Goal: Information Seeking & Learning: Learn about a topic

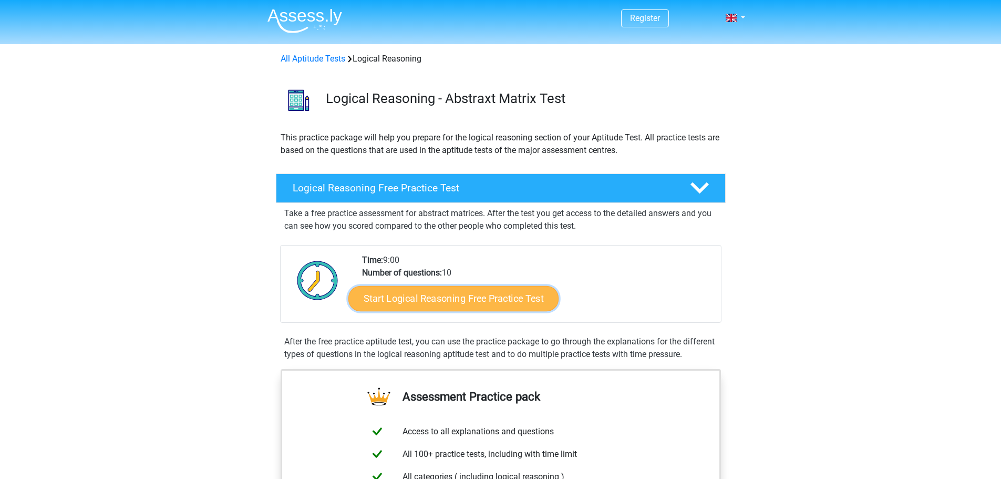
click at [486, 301] on link "Start Logical Reasoning Free Practice Test" at bounding box center [453, 297] width 210 height 25
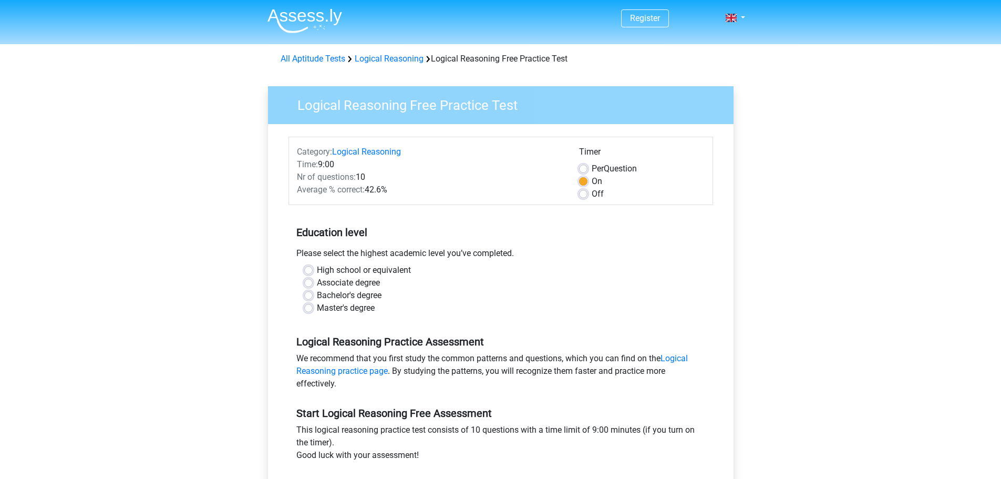
click at [317, 297] on label "Bachelor's degree" at bounding box center [349, 295] width 65 height 13
click at [306, 297] on input "Bachelor's degree" at bounding box center [308, 294] width 8 height 11
radio input "true"
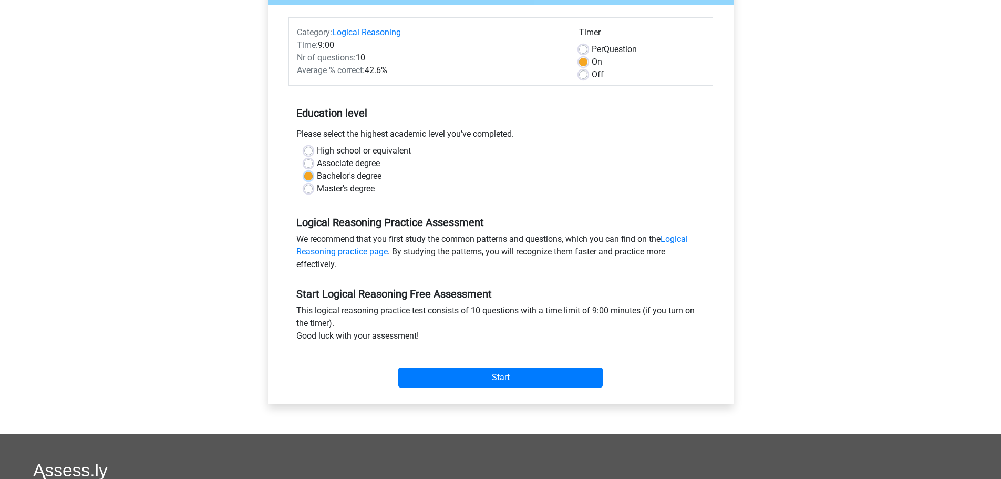
scroll to position [189, 0]
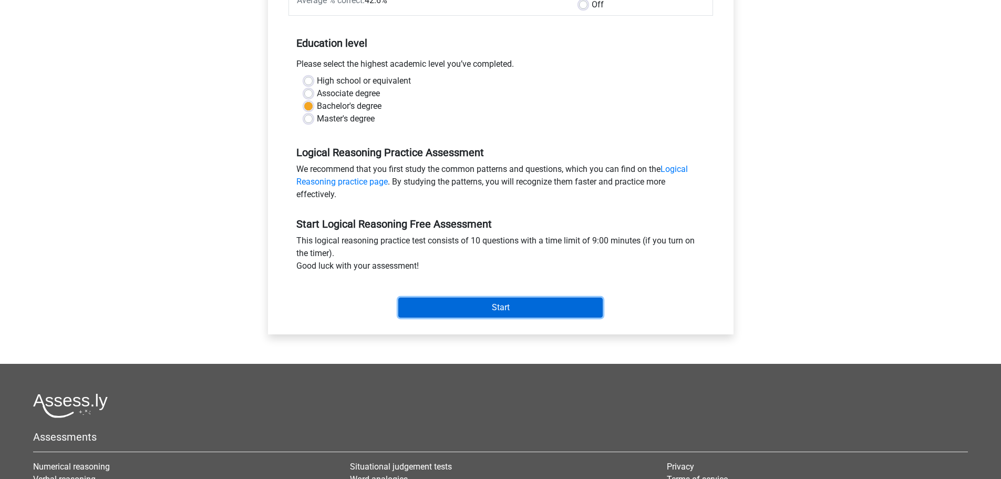
click at [557, 306] on input "Start" at bounding box center [500, 307] width 204 height 20
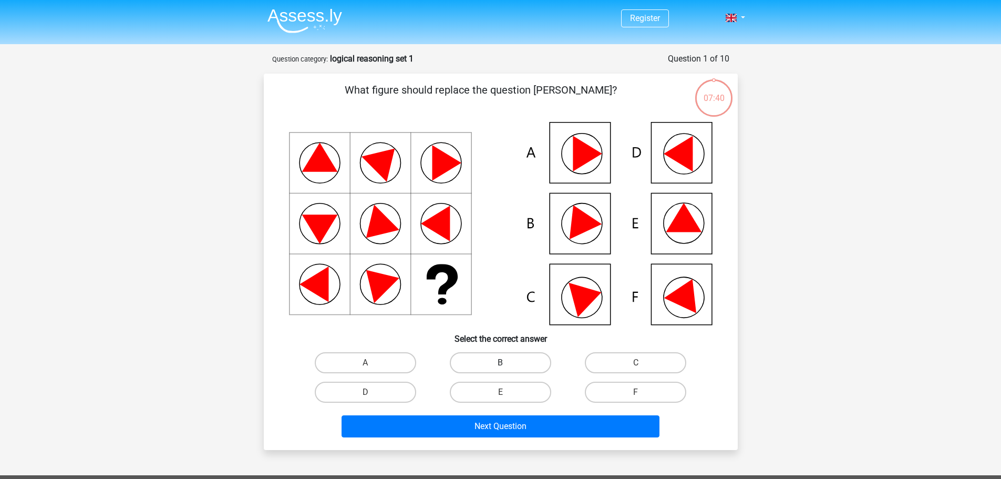
click at [515, 366] on label "B" at bounding box center [500, 362] width 101 height 21
click at [507, 366] on input "B" at bounding box center [503, 366] width 7 height 7
radio input "true"
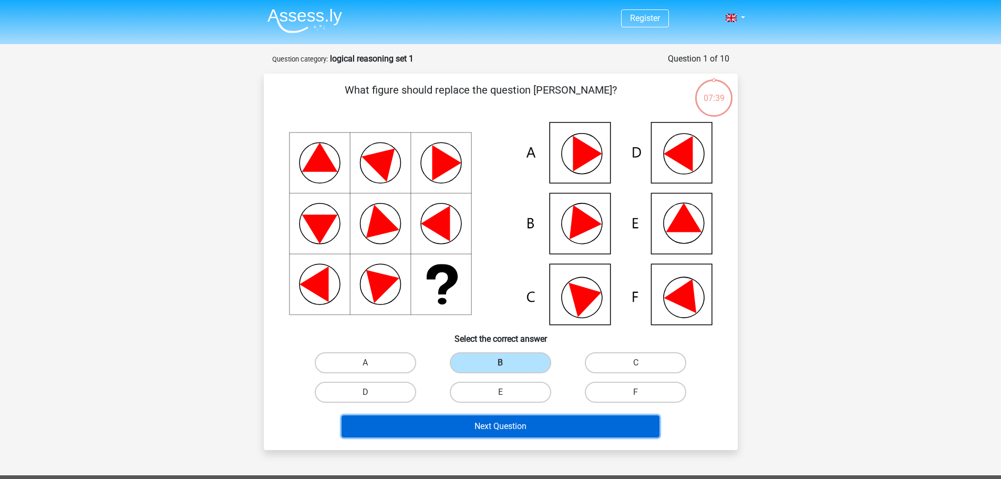
click at [509, 424] on button "Next Question" at bounding box center [501, 426] width 318 height 22
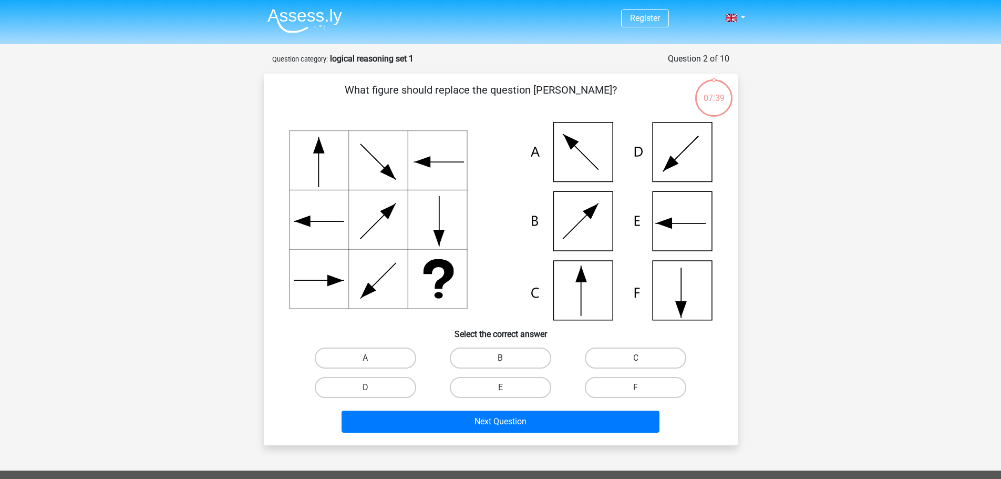
scroll to position [53, 0]
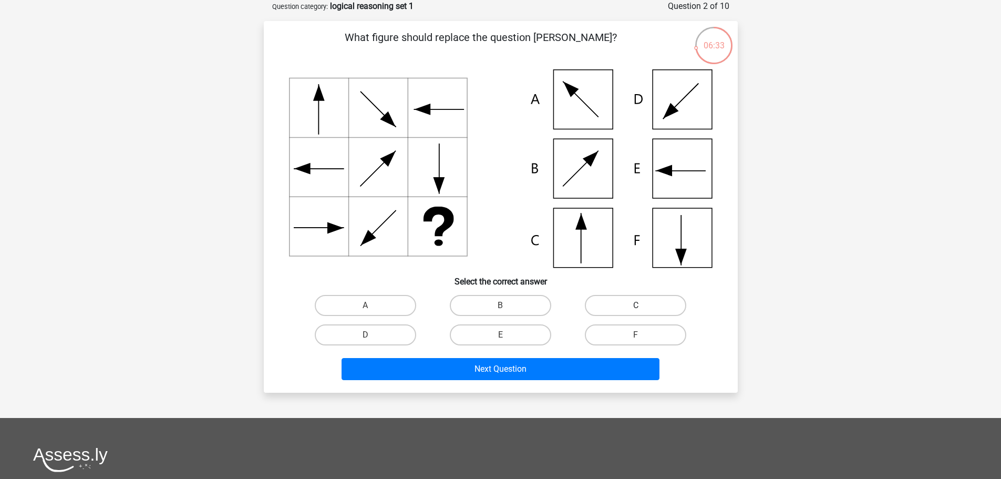
click at [630, 309] on label "C" at bounding box center [635, 305] width 101 height 21
click at [636, 309] on input "C" at bounding box center [639, 308] width 7 height 7
radio input "true"
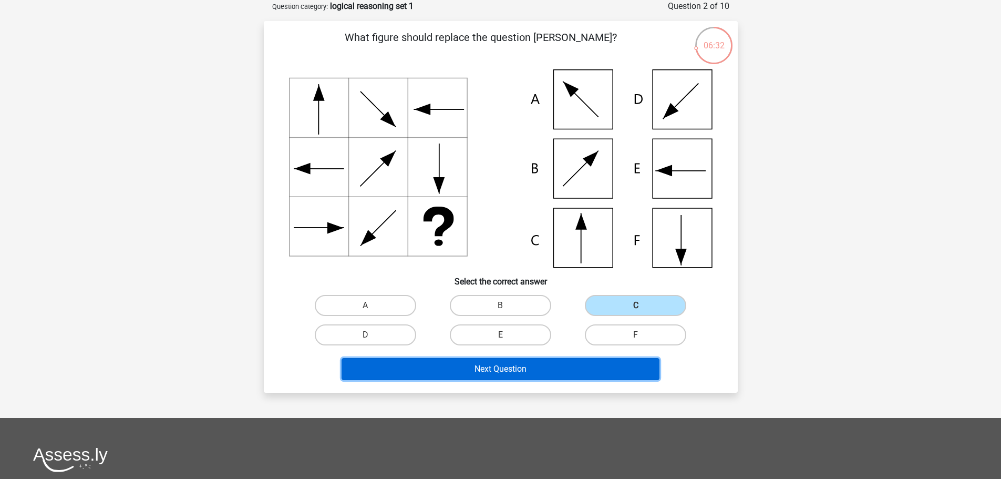
click at [514, 363] on button "Next Question" at bounding box center [501, 369] width 318 height 22
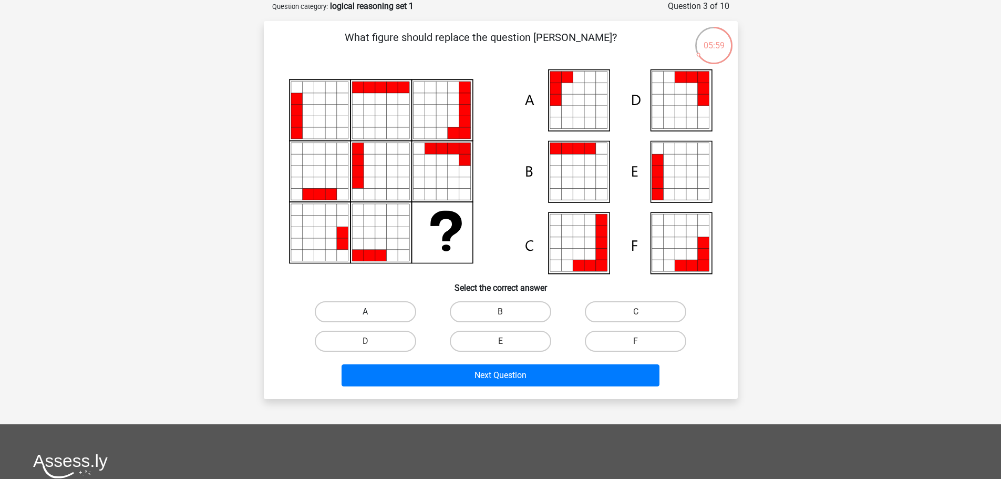
click at [360, 302] on label "A" at bounding box center [365, 311] width 101 height 21
click at [365, 312] on input "A" at bounding box center [368, 315] width 7 height 7
radio input "true"
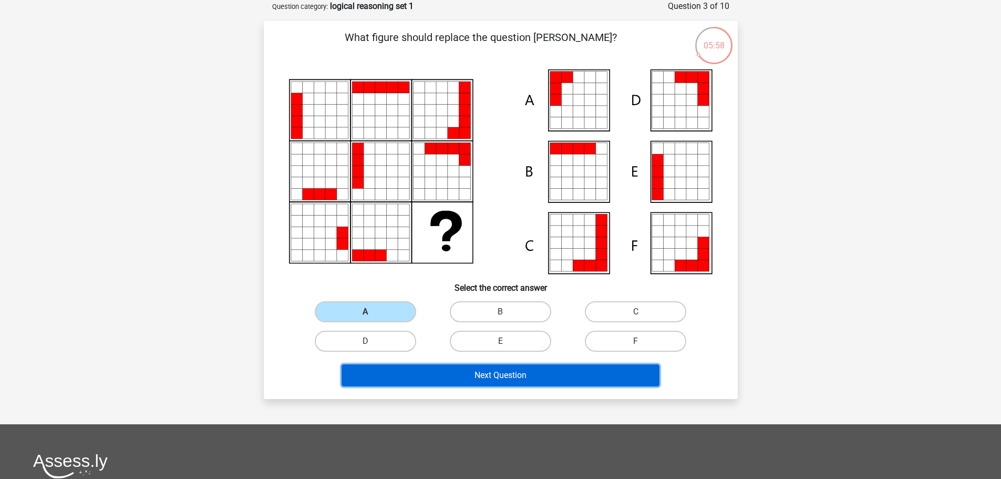
click at [507, 374] on button "Next Question" at bounding box center [501, 375] width 318 height 22
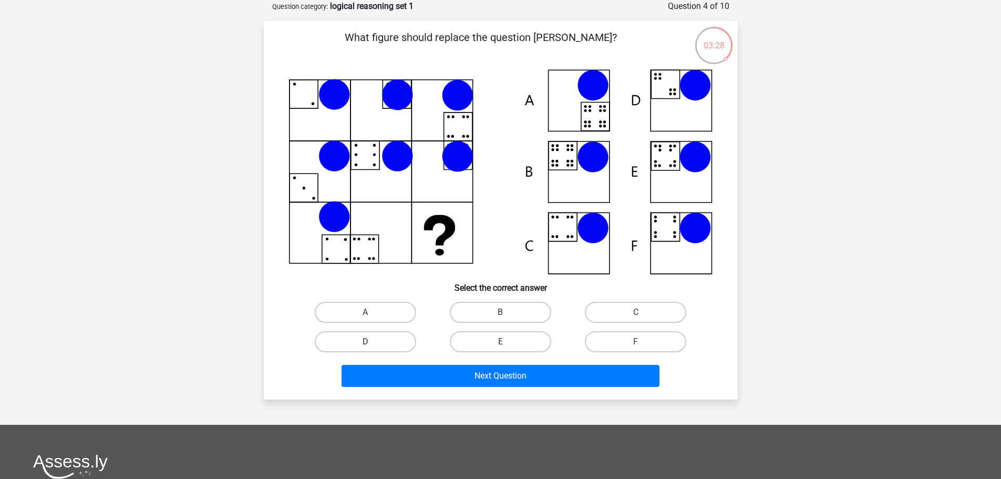
click at [332, 342] on label "D" at bounding box center [365, 341] width 101 height 21
click at [365, 342] on input "D" at bounding box center [368, 345] width 7 height 7
radio input "true"
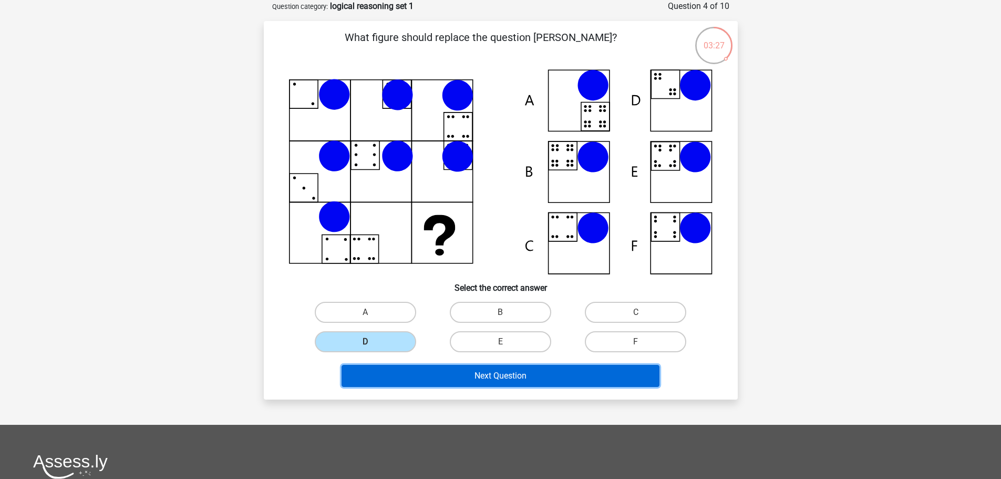
click at [471, 371] on button "Next Question" at bounding box center [501, 376] width 318 height 22
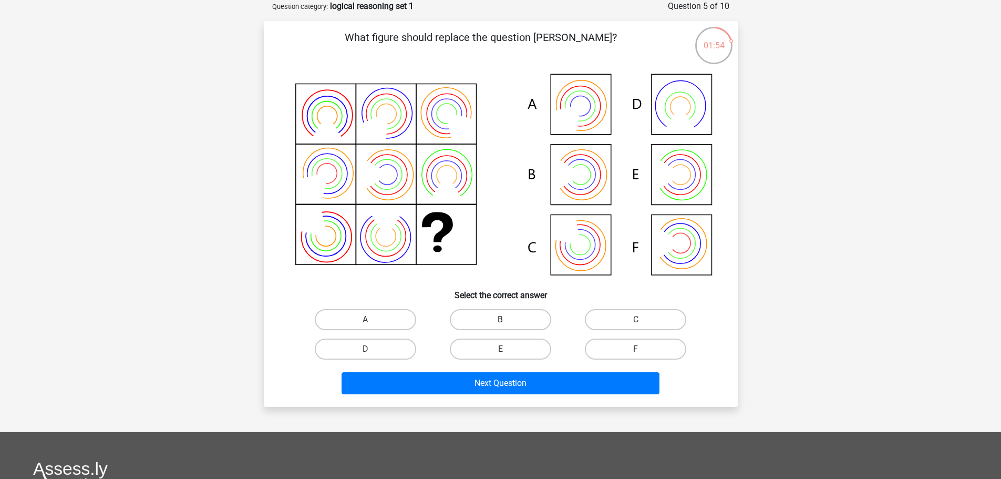
click at [512, 319] on label "B" at bounding box center [500, 319] width 101 height 21
click at [507, 320] on input "B" at bounding box center [503, 323] width 7 height 7
radio input "true"
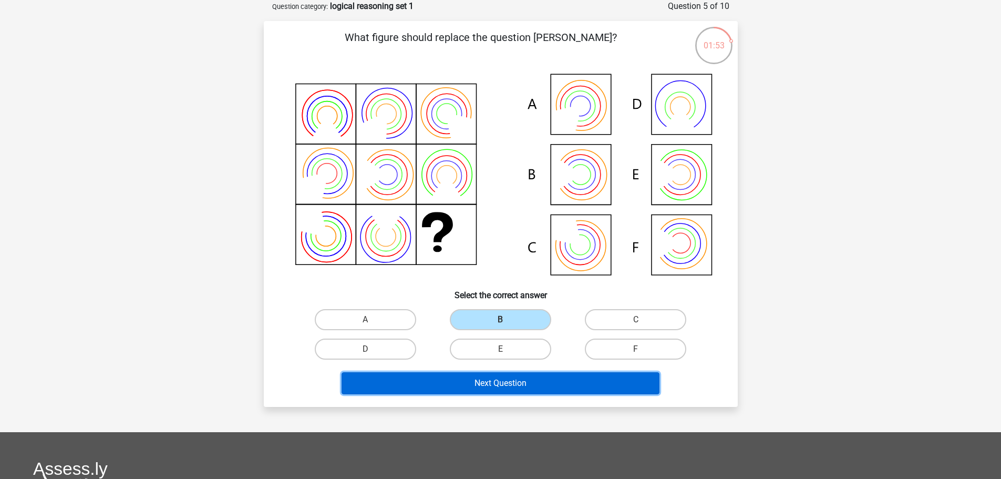
click at [514, 388] on button "Next Question" at bounding box center [501, 383] width 318 height 22
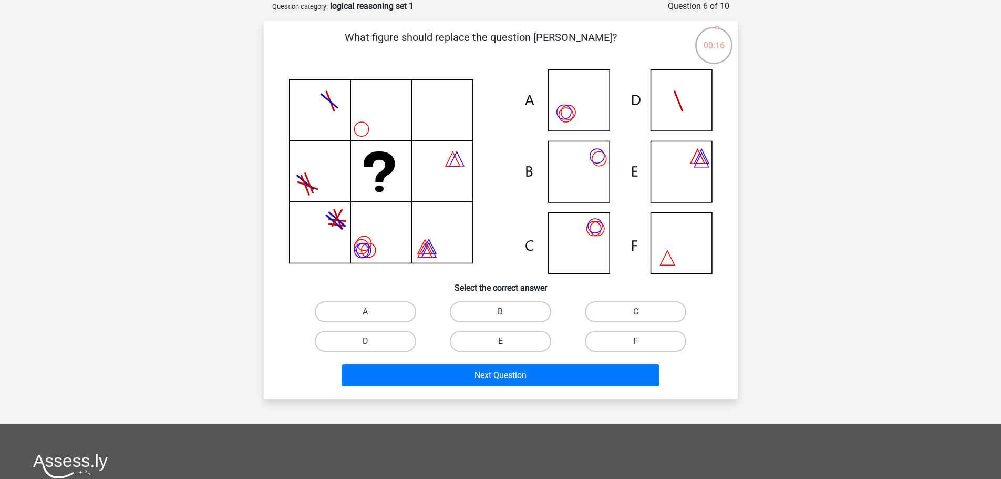
click at [630, 315] on label "C" at bounding box center [635, 311] width 101 height 21
click at [636, 315] on input "C" at bounding box center [639, 315] width 7 height 7
radio input "true"
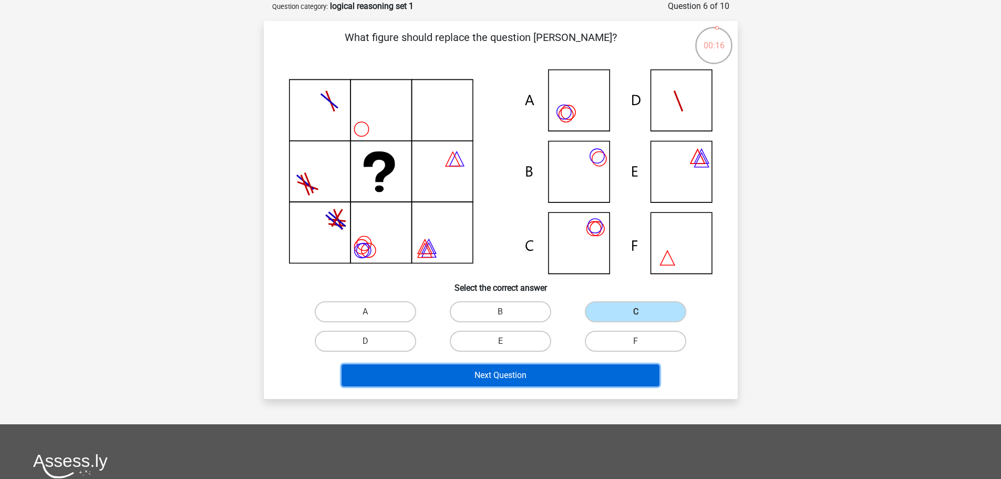
click at [525, 372] on button "Next Question" at bounding box center [501, 375] width 318 height 22
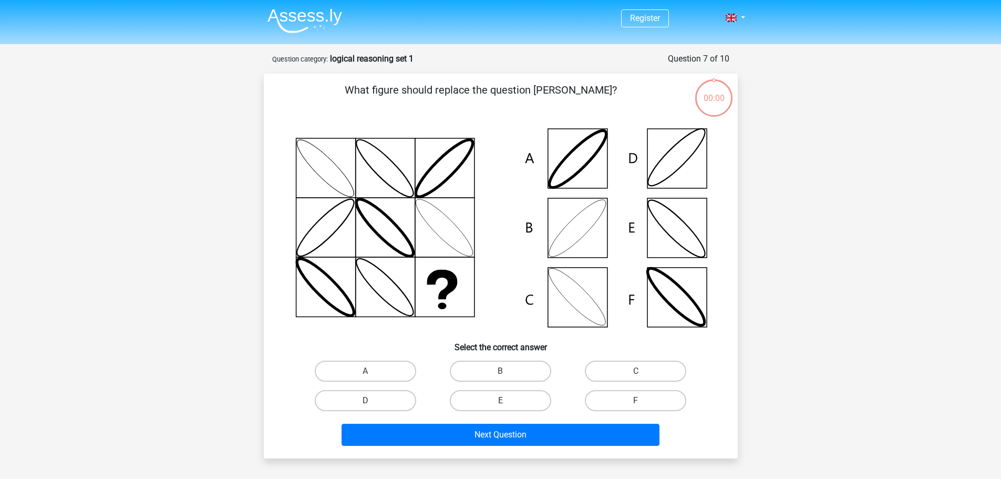
scroll to position [53, 0]
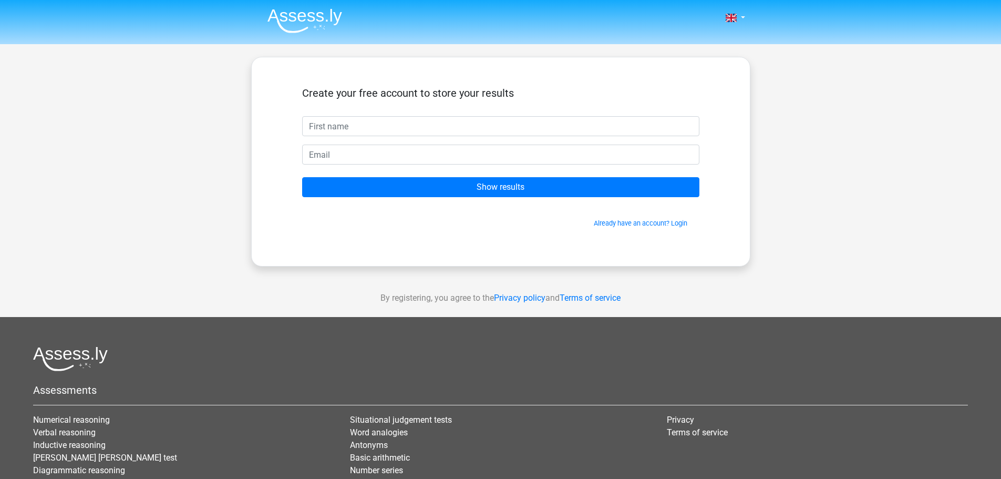
drag, startPoint x: 402, startPoint y: 127, endPoint x: 323, endPoint y: 131, distance: 79.5
click at [402, 127] on input "text" at bounding box center [500, 126] width 397 height 20
type input "[PERSON_NAME]"
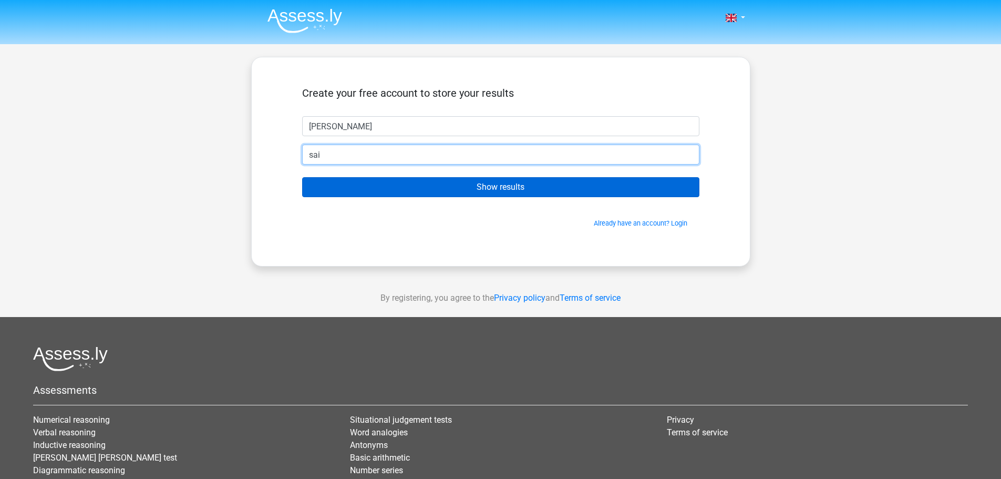
type input "[EMAIL_ADDRESS][DOMAIN_NAME]"
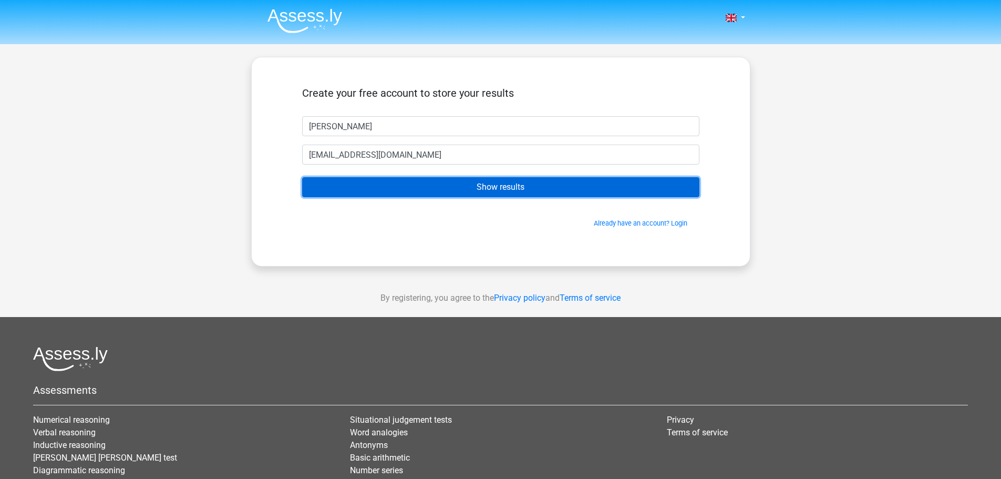
click at [520, 187] on input "Show results" at bounding box center [500, 187] width 397 height 20
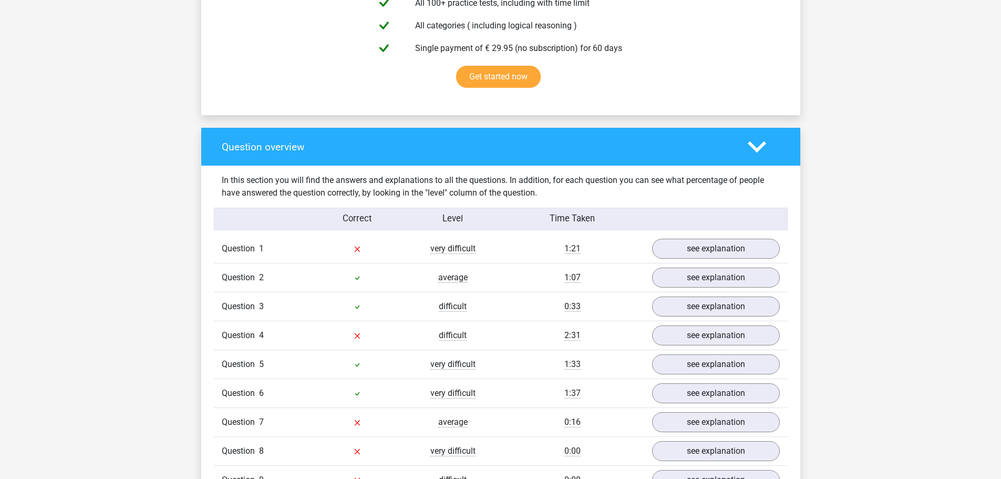
scroll to position [686, 0]
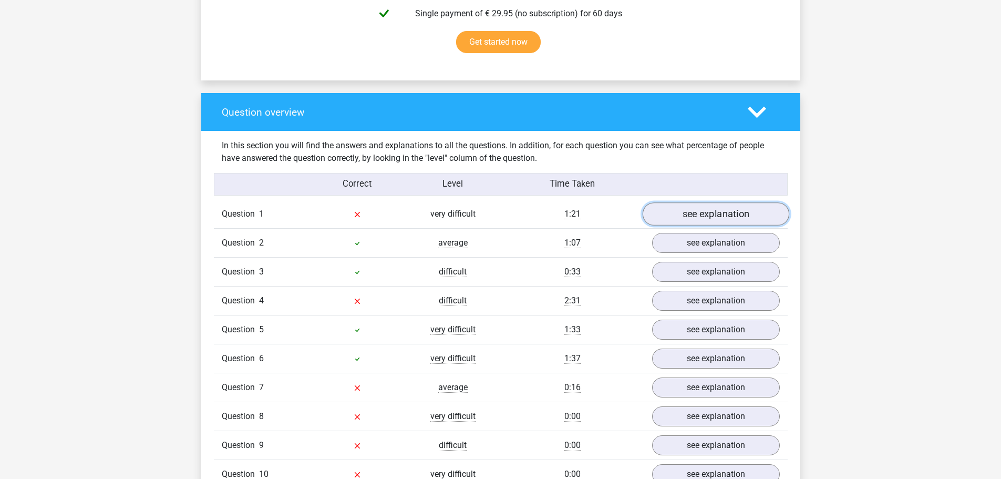
click at [689, 215] on link "see explanation" at bounding box center [715, 214] width 147 height 23
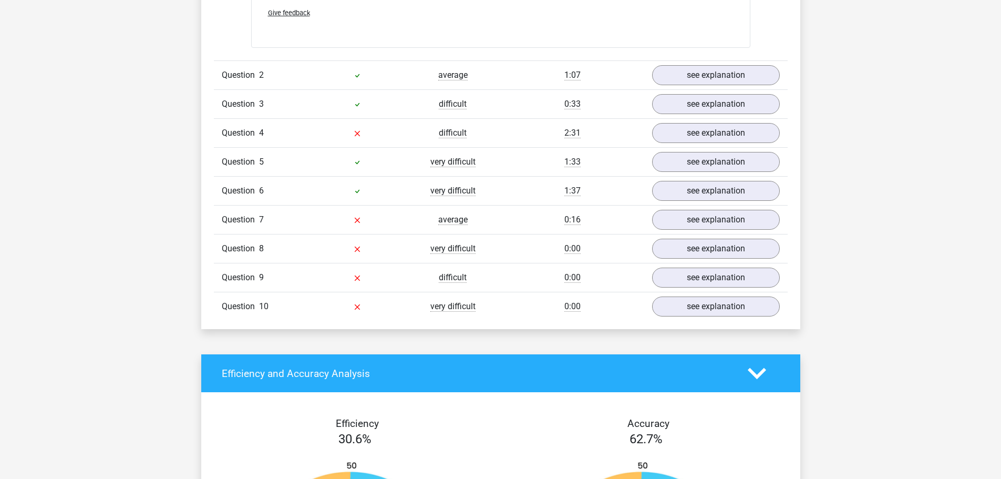
scroll to position [1532, 0]
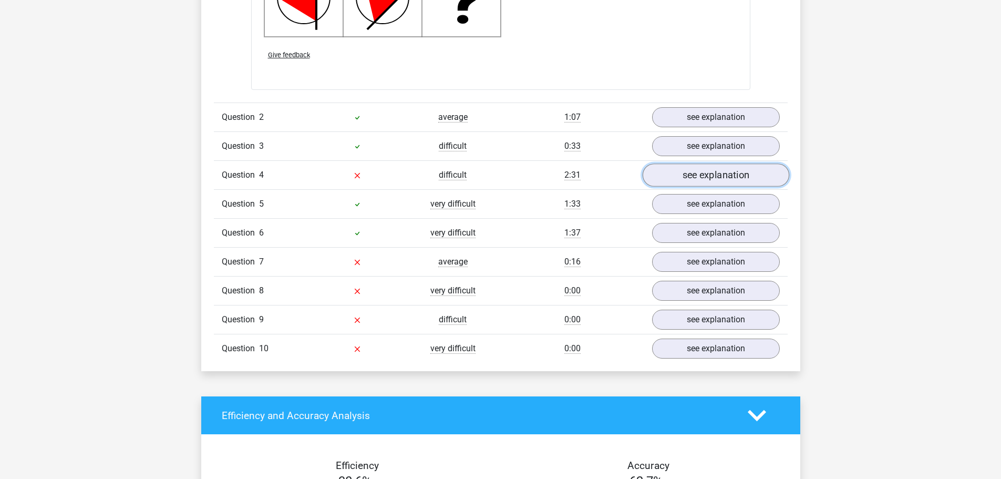
click at [714, 183] on link "see explanation" at bounding box center [715, 175] width 147 height 23
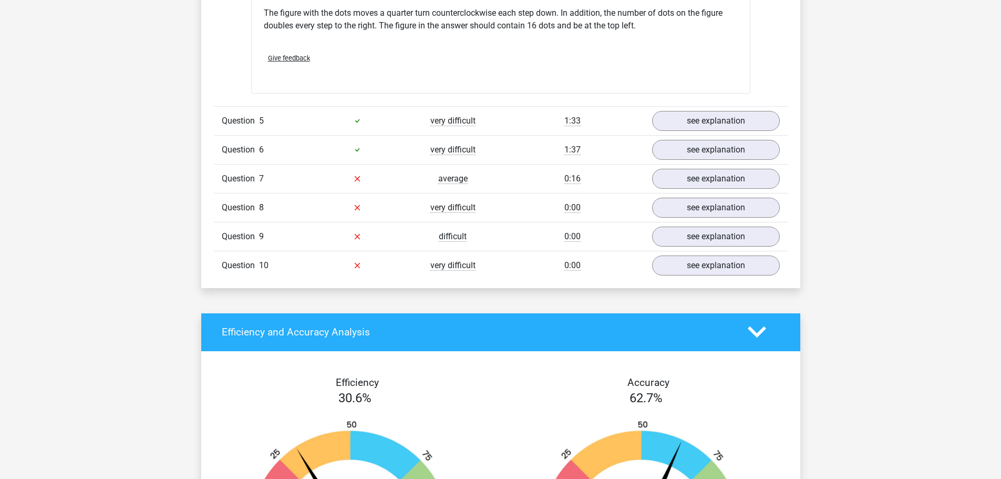
scroll to position [2098, 0]
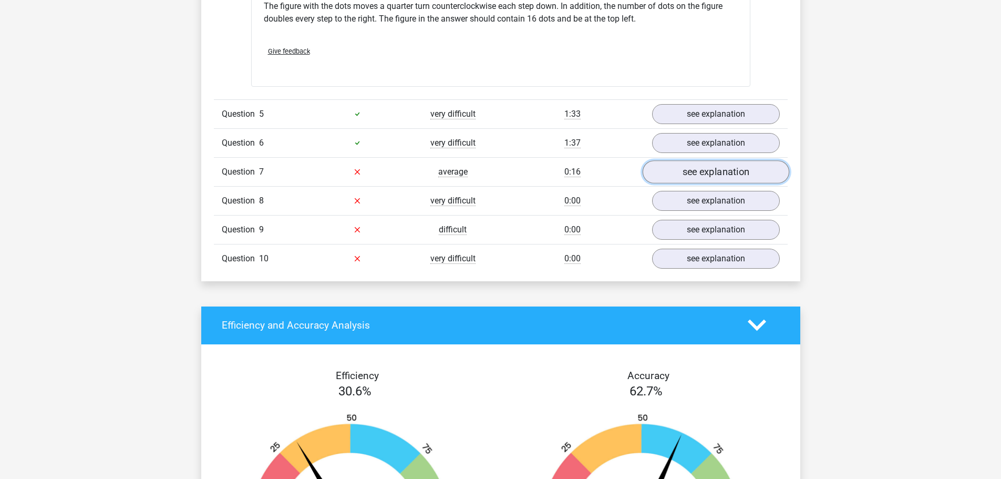
click at [717, 177] on link "see explanation" at bounding box center [715, 171] width 147 height 23
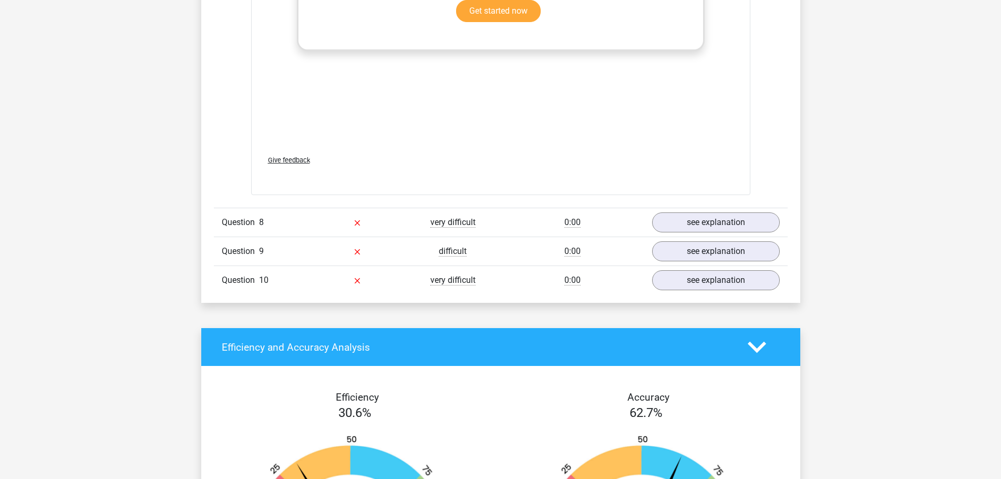
scroll to position [2869, 0]
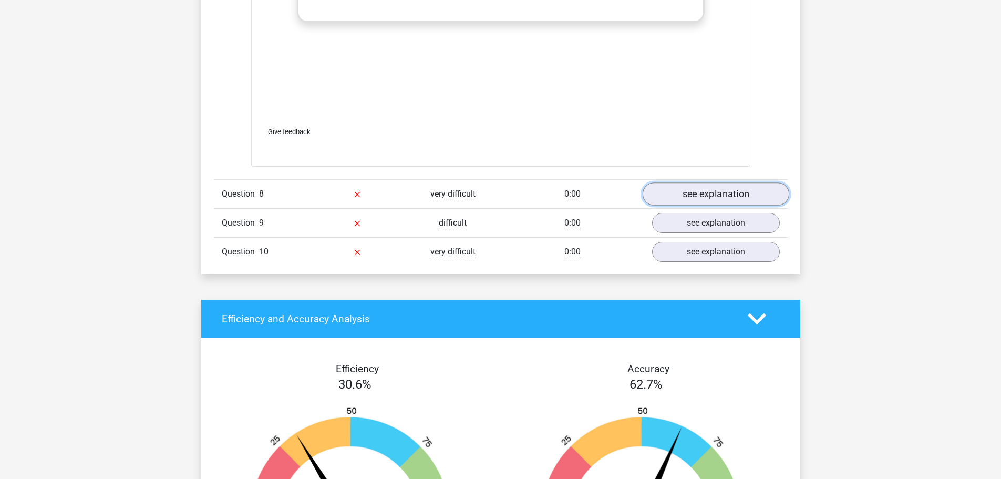
click at [691, 197] on link "see explanation" at bounding box center [715, 193] width 147 height 23
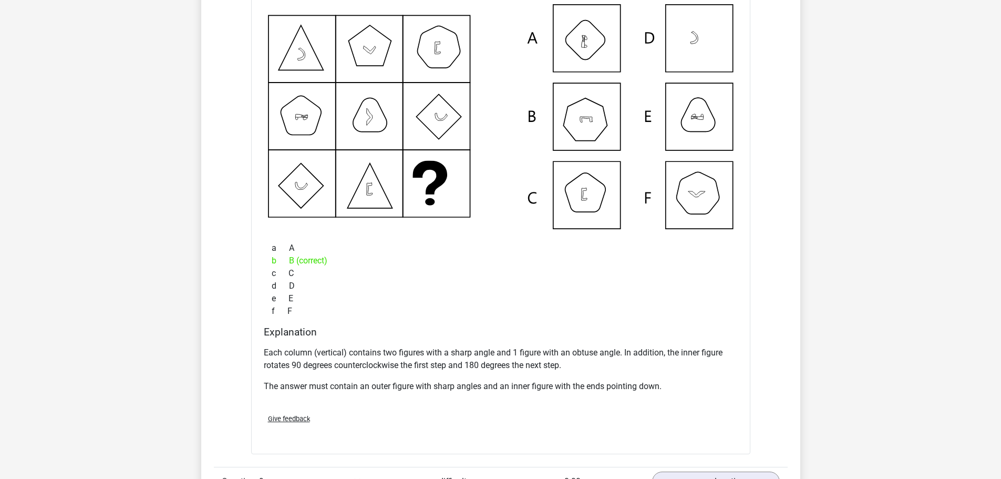
scroll to position [3149, 0]
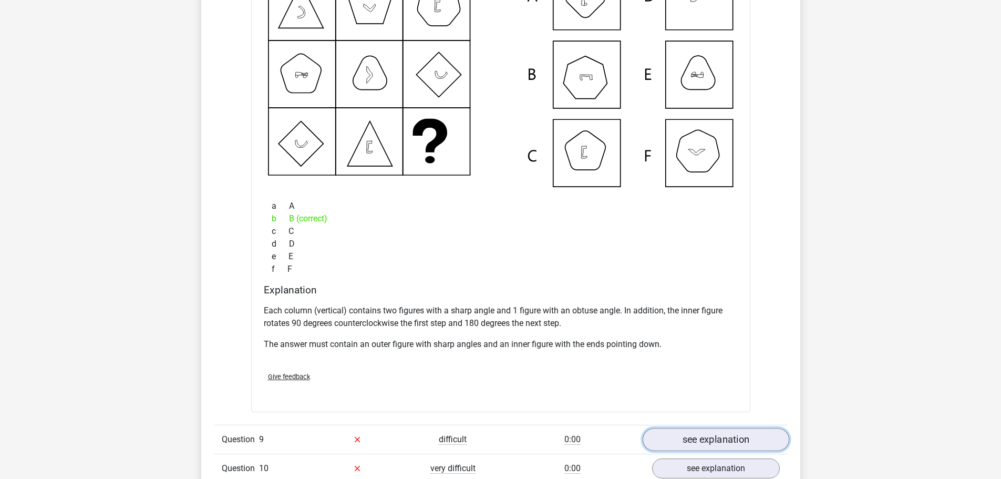
click at [723, 443] on link "see explanation" at bounding box center [715, 439] width 147 height 23
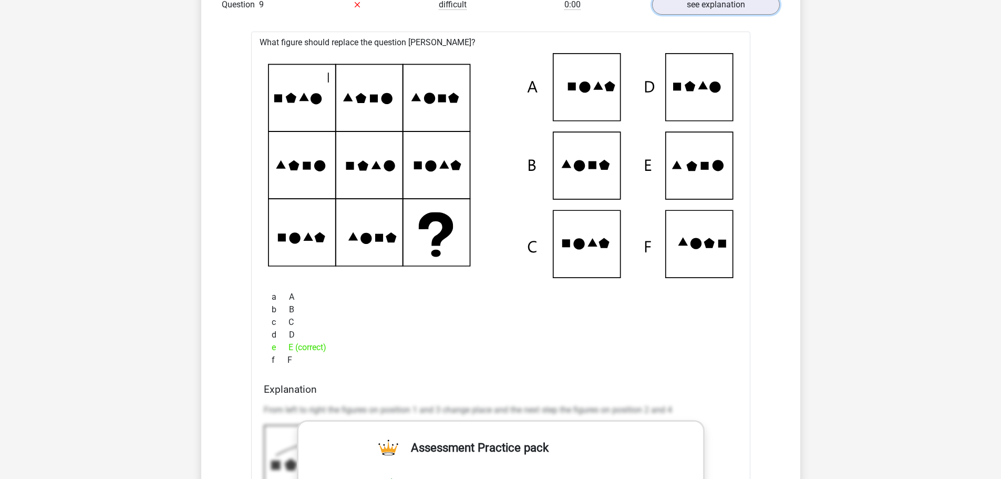
scroll to position [4003, 0]
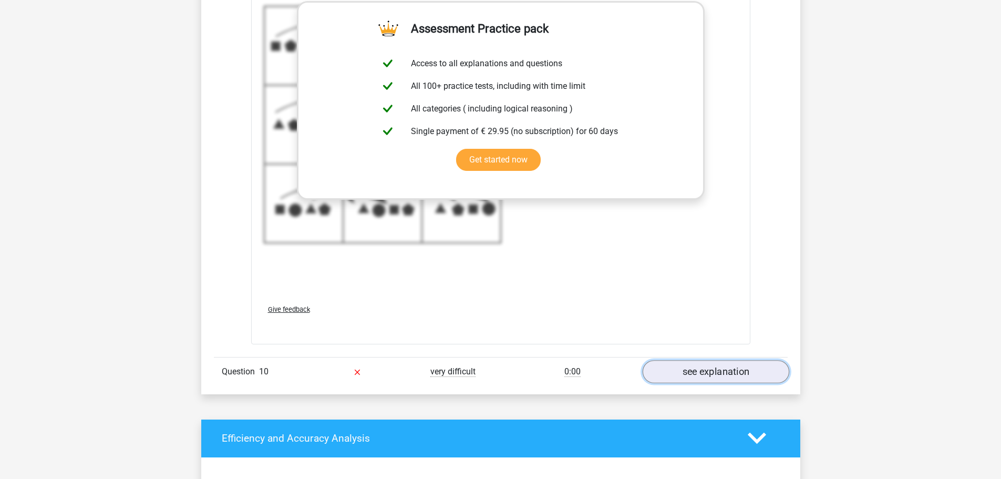
click at [718, 370] on link "see explanation" at bounding box center [715, 371] width 147 height 23
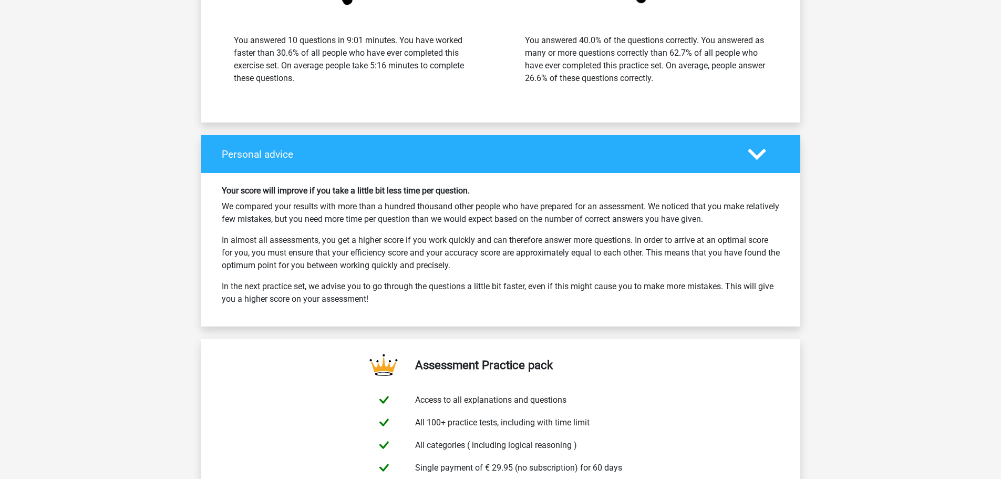
scroll to position [5425, 0]
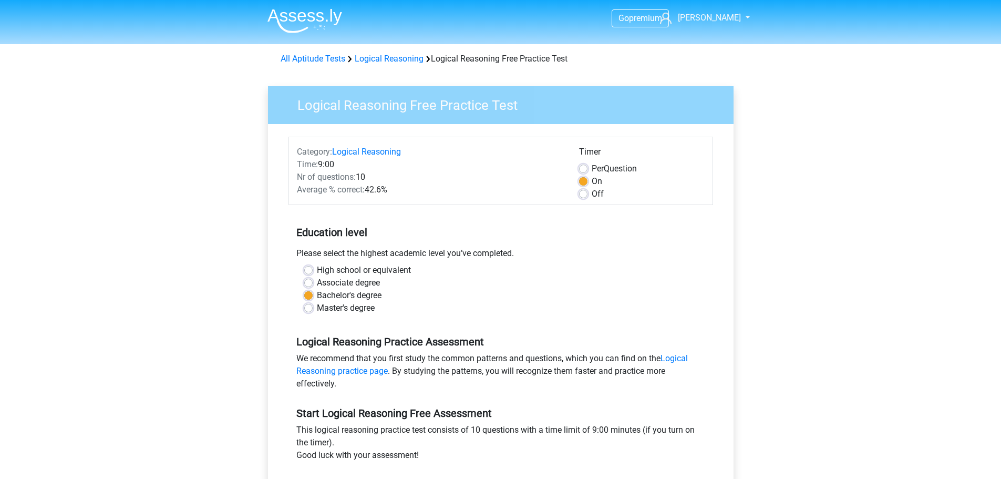
scroll to position [189, 0]
